Goal: Use online tool/utility: Utilize a website feature to perform a specific function

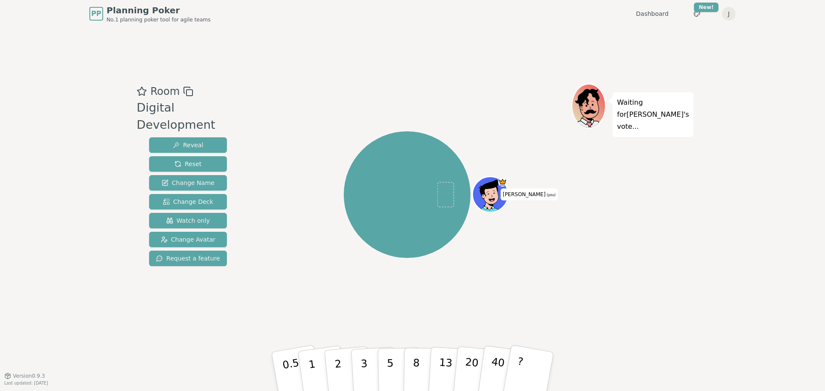
click at [186, 92] on icon at bounding box center [188, 91] width 10 height 10
click at [208, 217] on span "Watch only" at bounding box center [188, 221] width 44 height 9
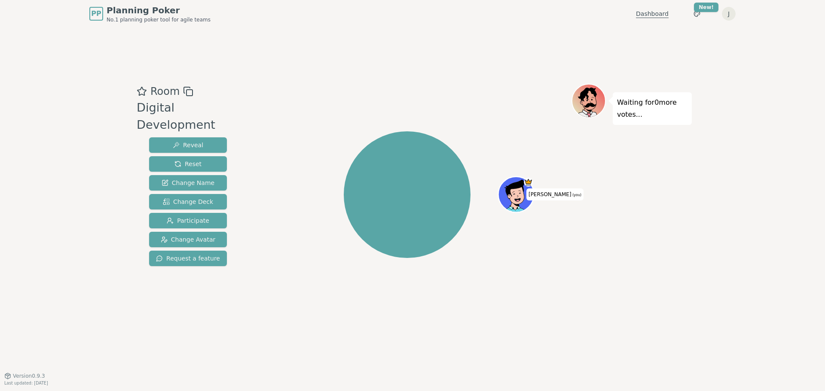
click at [659, 14] on link "Dashboard" at bounding box center [652, 13] width 33 height 9
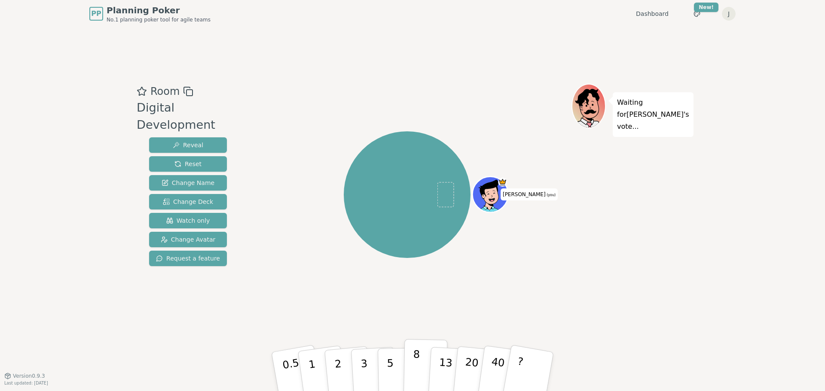
click at [420, 366] on button "8" at bounding box center [426, 371] width 44 height 65
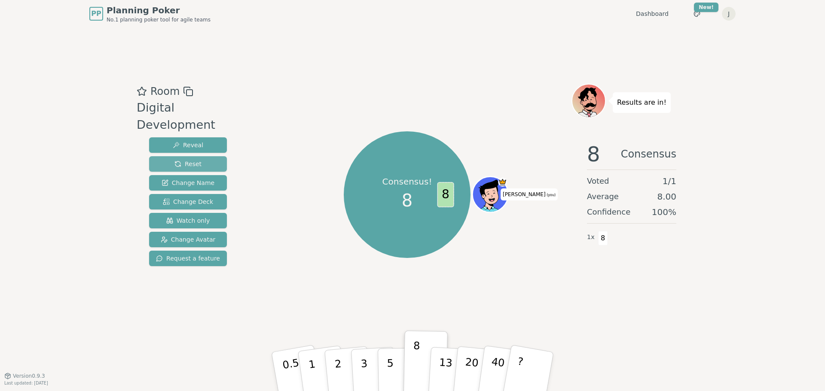
click at [191, 160] on span "Reset" at bounding box center [187, 164] width 27 height 9
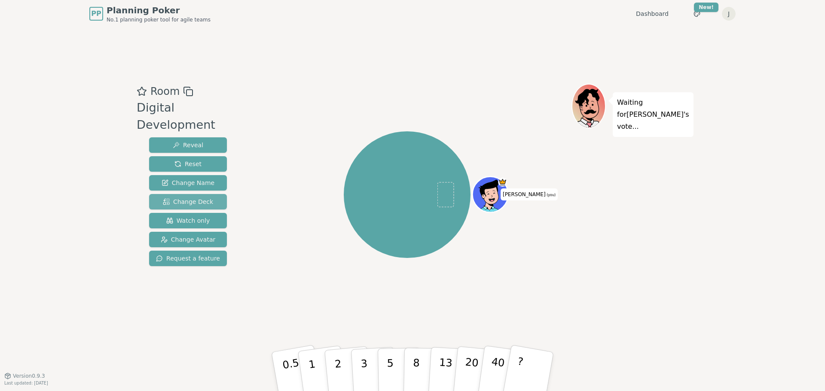
click at [180, 198] on span "Change Deck" at bounding box center [188, 202] width 50 height 9
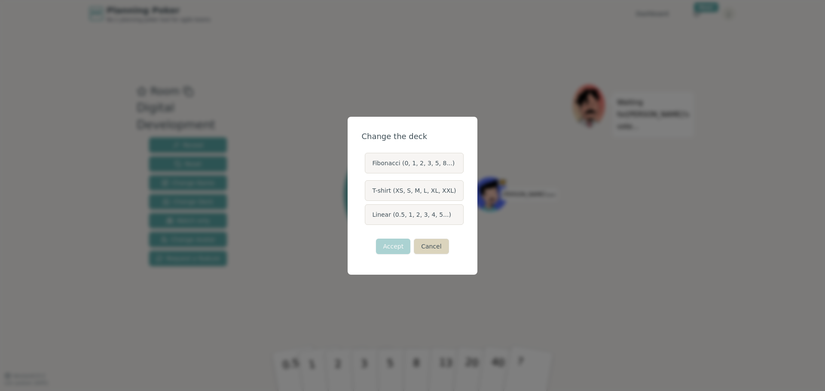
click at [434, 248] on button "Cancel" at bounding box center [431, 246] width 35 height 15
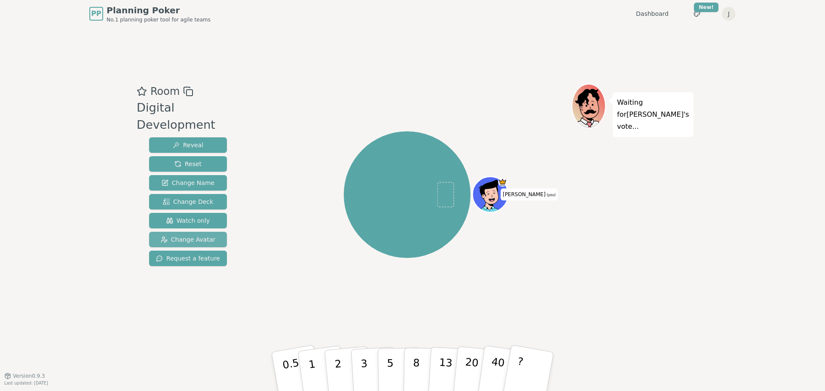
click at [199, 235] on span "Change Avatar" at bounding box center [188, 239] width 55 height 9
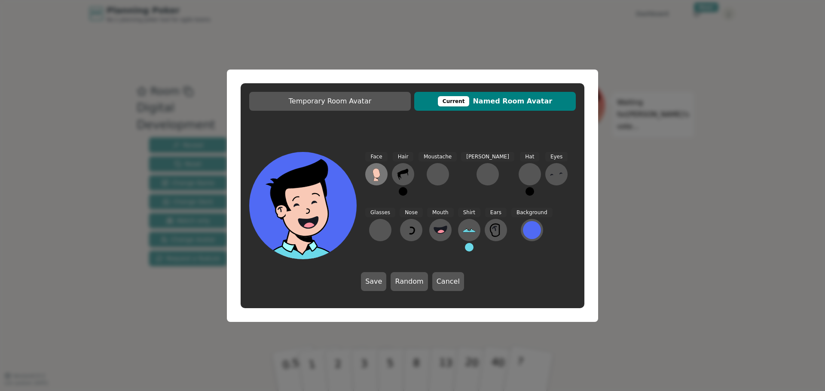
click at [373, 177] on icon at bounding box center [377, 175] width 14 height 14
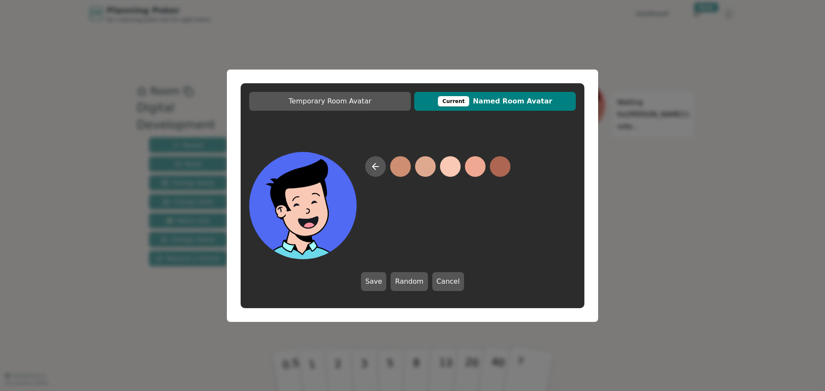
click at [452, 164] on button at bounding box center [450, 166] width 21 height 21
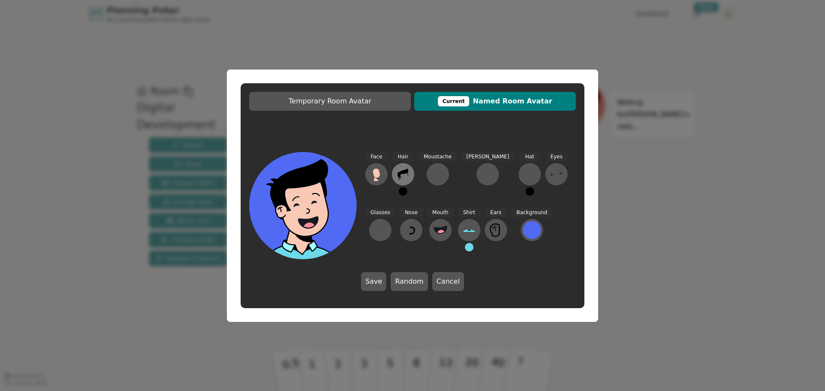
click at [402, 174] on icon at bounding box center [403, 174] width 11 height 11
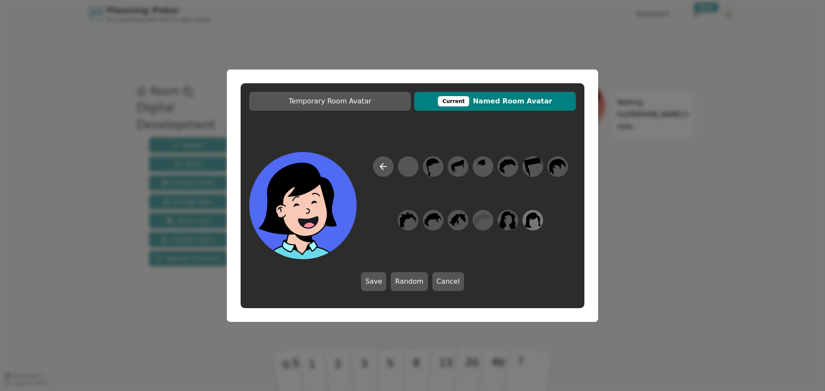
click at [536, 223] on icon at bounding box center [532, 220] width 17 height 19
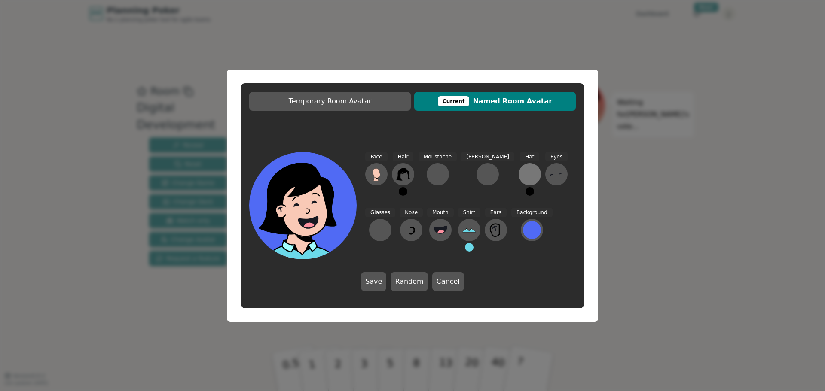
click at [523, 173] on div at bounding box center [530, 175] width 14 height 14
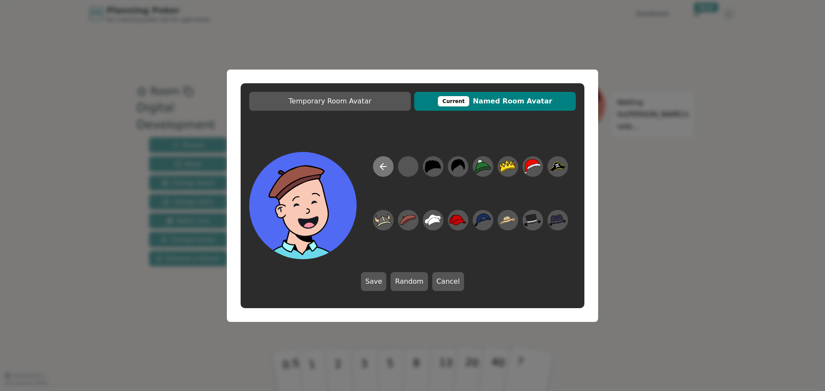
click at [384, 165] on icon at bounding box center [383, 167] width 10 height 10
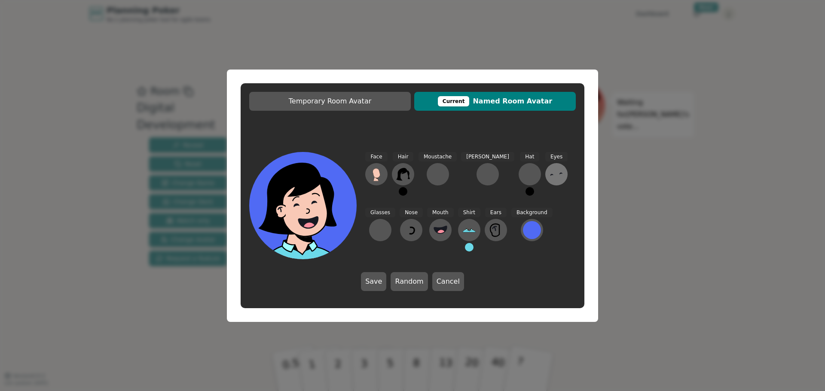
click at [550, 174] on icon at bounding box center [557, 175] width 14 height 14
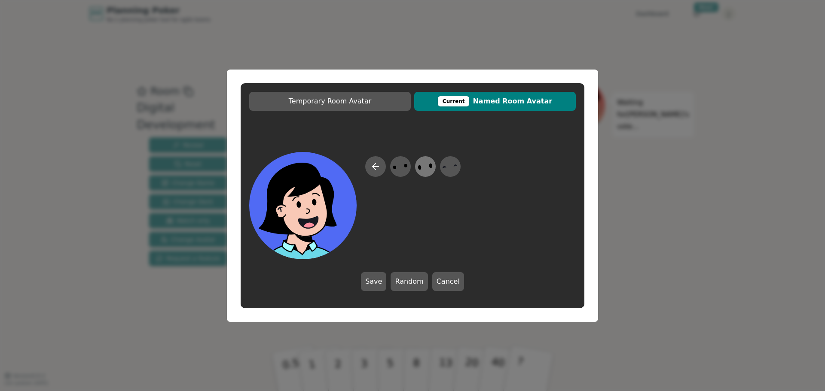
click at [423, 165] on icon at bounding box center [425, 166] width 17 height 19
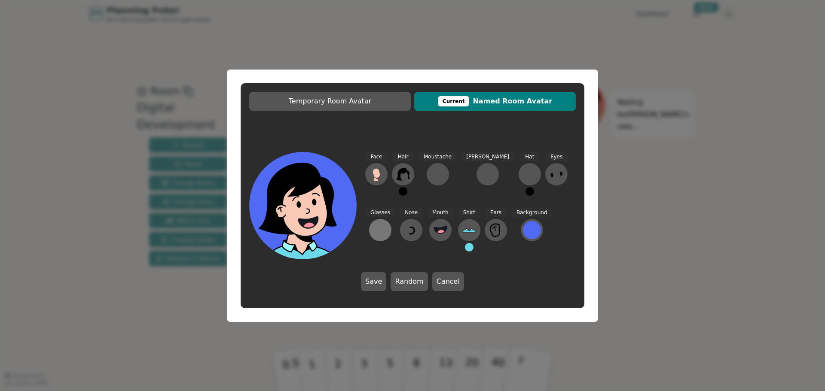
click at [387, 223] on div at bounding box center [380, 230] width 14 height 14
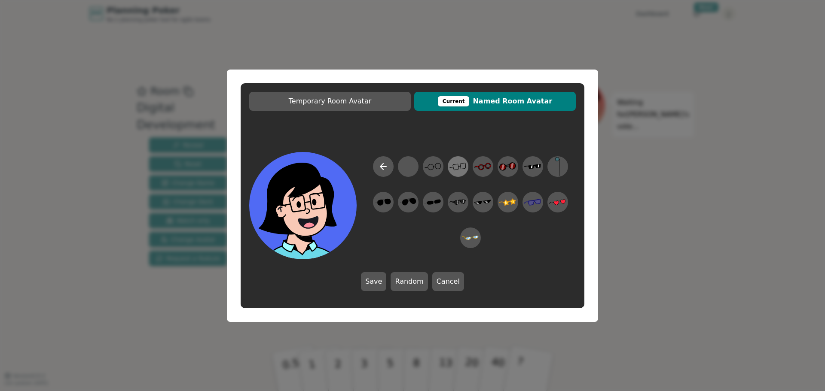
click at [460, 168] on icon at bounding box center [458, 166] width 17 height 19
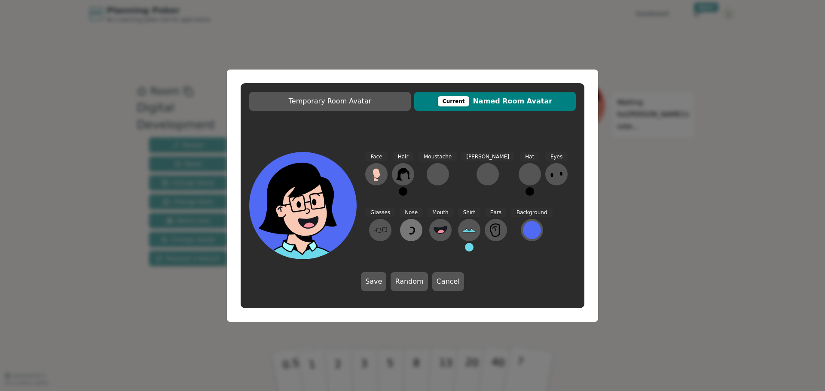
click at [404, 225] on icon at bounding box center [411, 230] width 14 height 14
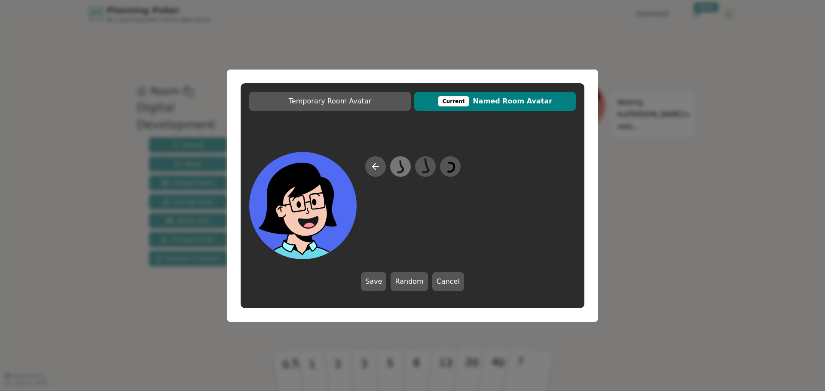
click at [401, 169] on icon at bounding box center [400, 166] width 17 height 19
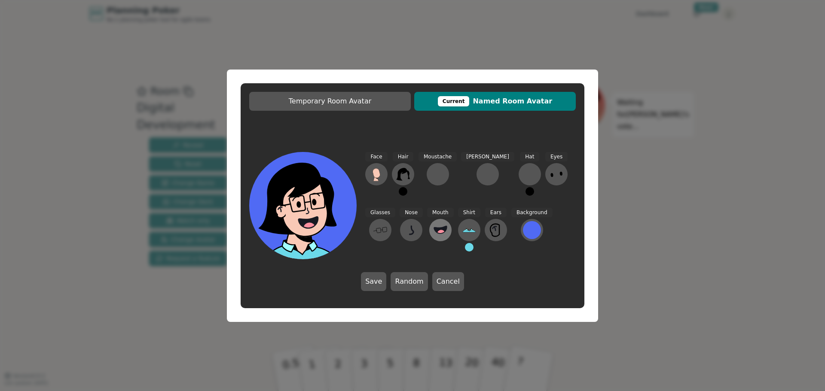
click at [434, 228] on icon at bounding box center [440, 229] width 13 height 7
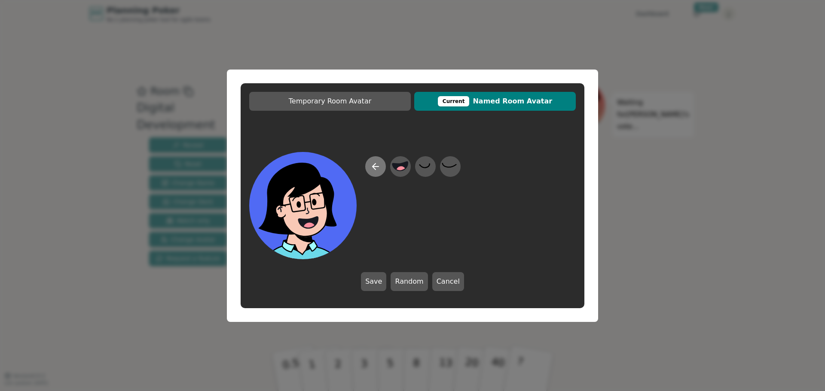
click at [376, 167] on icon at bounding box center [375, 167] width 10 height 10
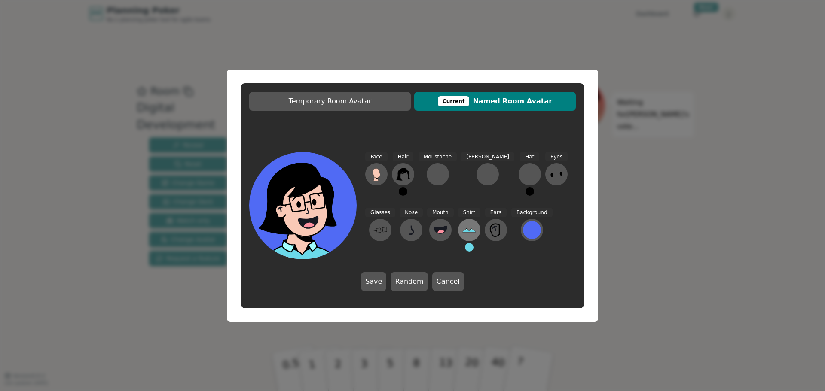
click at [466, 230] on icon at bounding box center [467, 230] width 2 height 2
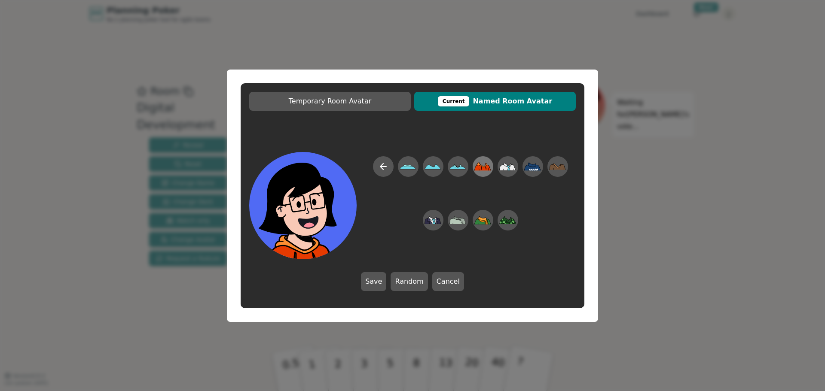
click at [488, 166] on icon at bounding box center [482, 166] width 17 height 8
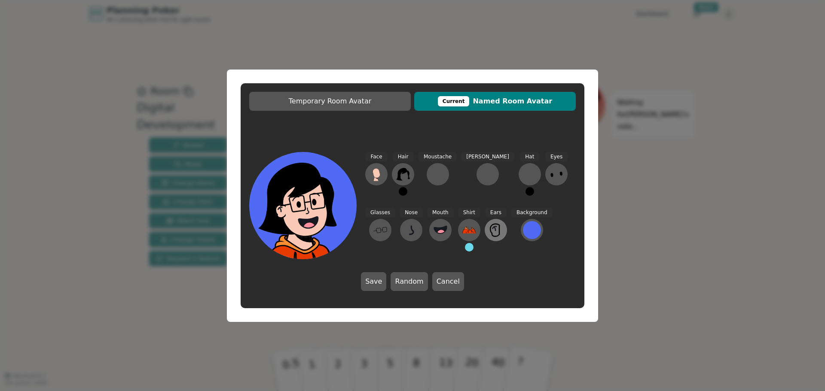
click at [489, 233] on icon at bounding box center [496, 230] width 14 height 14
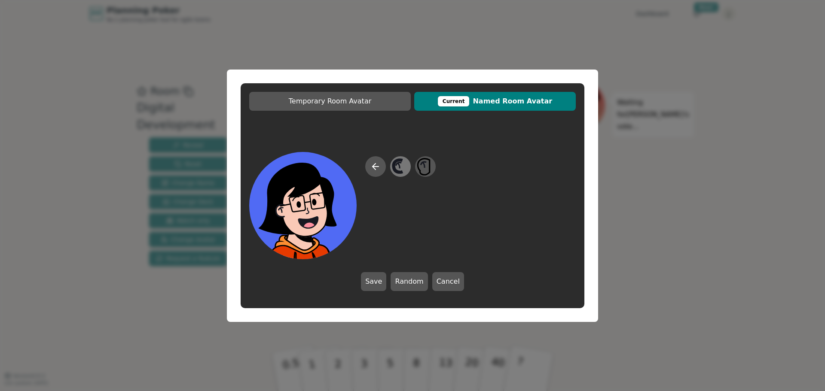
click at [401, 167] on icon at bounding box center [400, 166] width 17 height 19
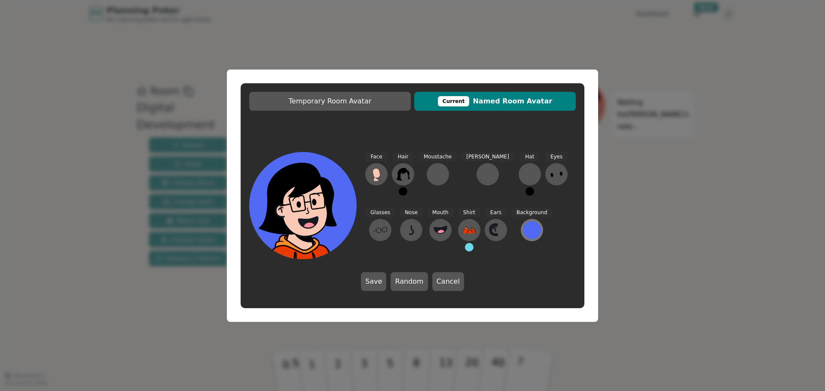
click at [523, 229] on div at bounding box center [532, 230] width 18 height 18
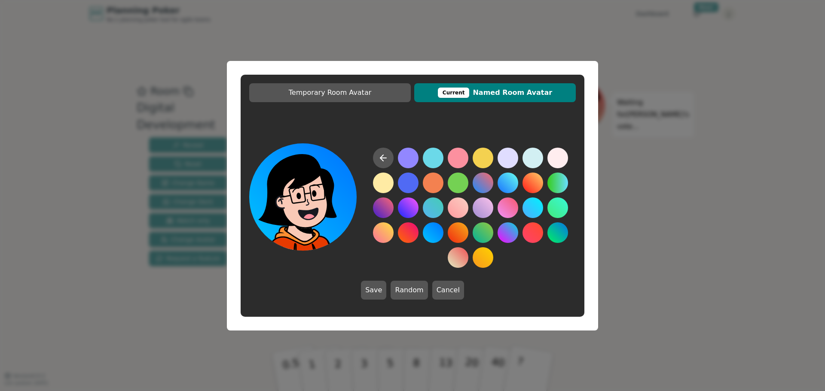
click at [434, 229] on button at bounding box center [433, 233] width 21 height 21
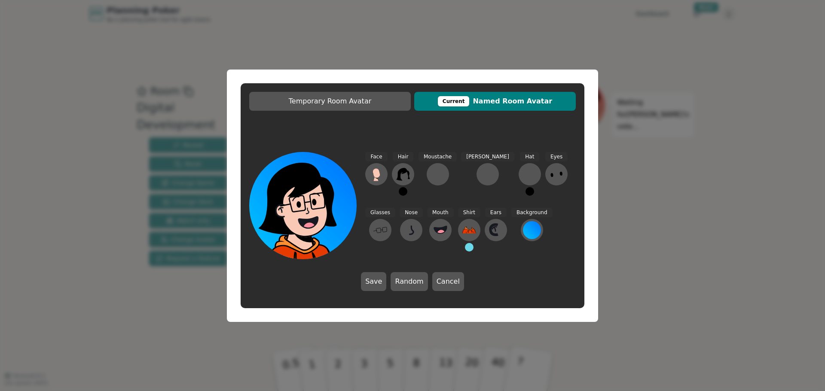
click at [465, 248] on button at bounding box center [469, 247] width 9 height 9
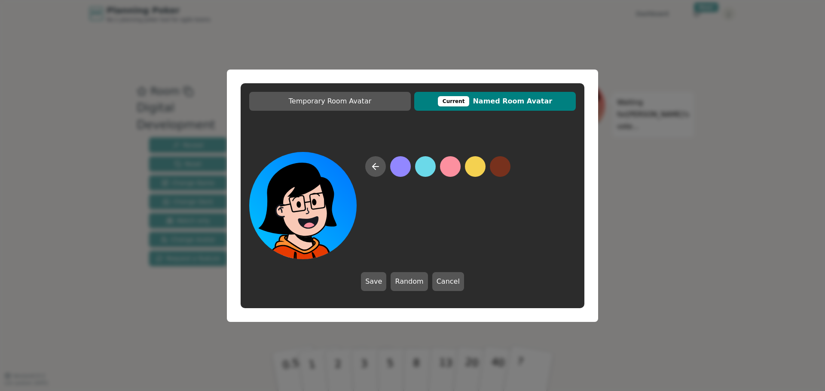
click at [451, 166] on button at bounding box center [450, 166] width 21 height 21
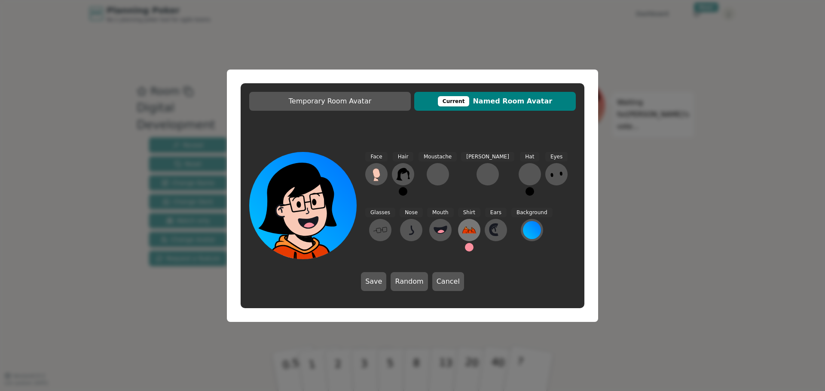
click at [462, 226] on icon at bounding box center [469, 230] width 14 height 14
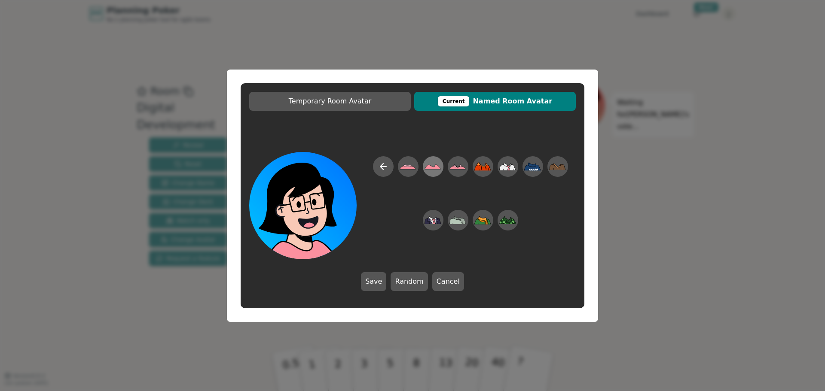
click at [433, 165] on icon at bounding box center [433, 166] width 17 height 19
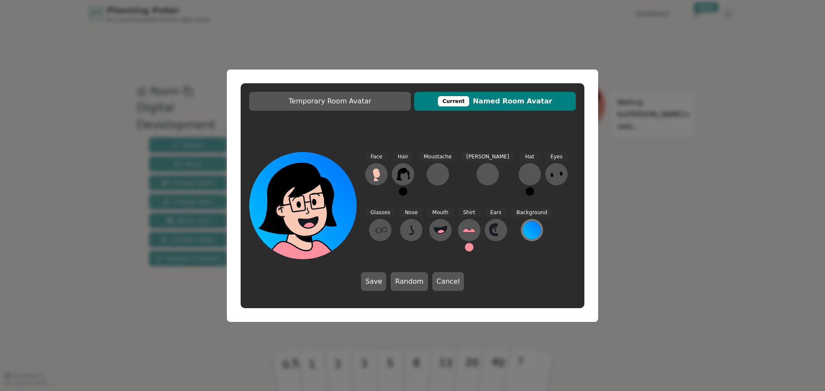
click at [523, 230] on div at bounding box center [532, 230] width 18 height 18
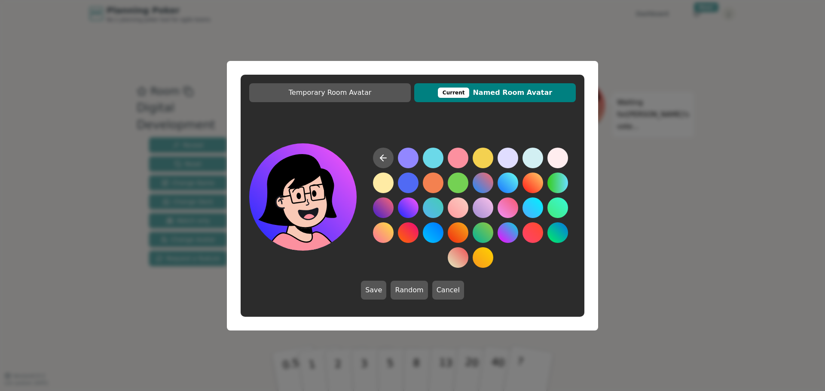
click at [407, 206] on button at bounding box center [408, 208] width 21 height 21
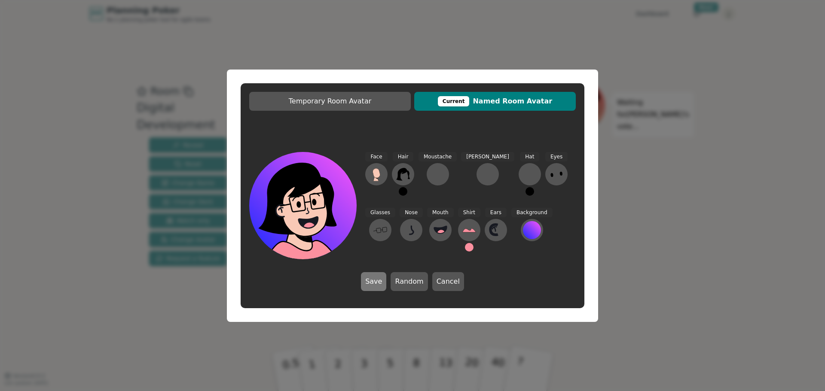
click at [374, 283] on button "Save" at bounding box center [373, 281] width 25 height 19
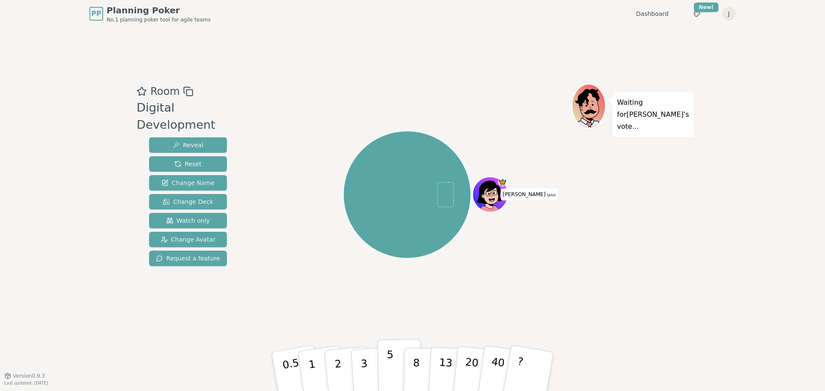
click at [385, 367] on button "5" at bounding box center [400, 371] width 44 height 65
